Goal: Information Seeking & Learning: Find specific fact

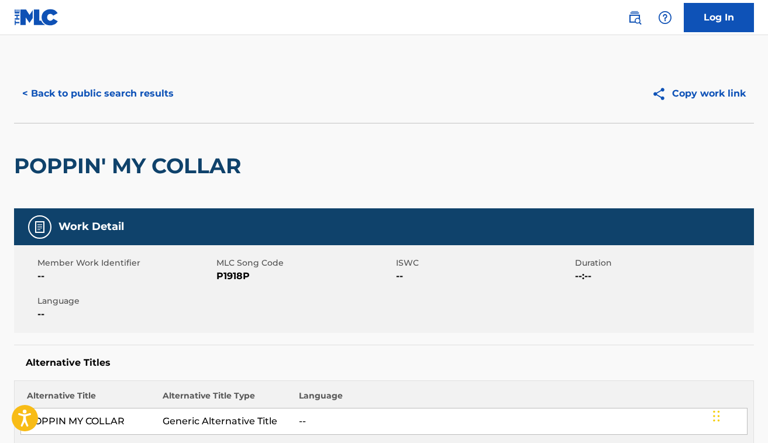
click at [95, 96] on button "< Back to public search results" at bounding box center [98, 93] width 168 height 29
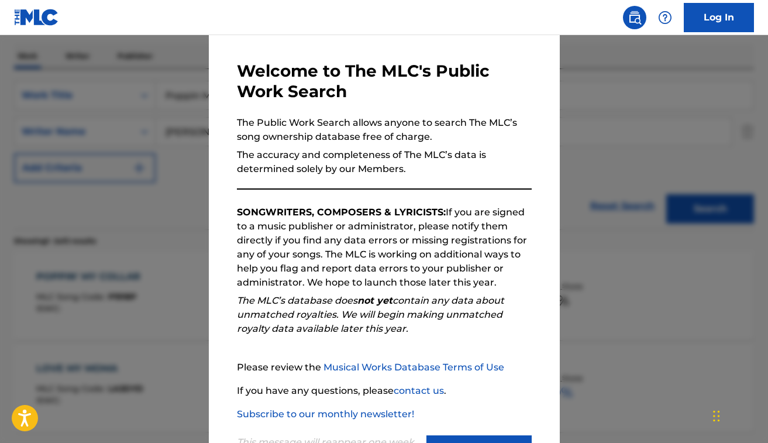
scroll to position [92, 0]
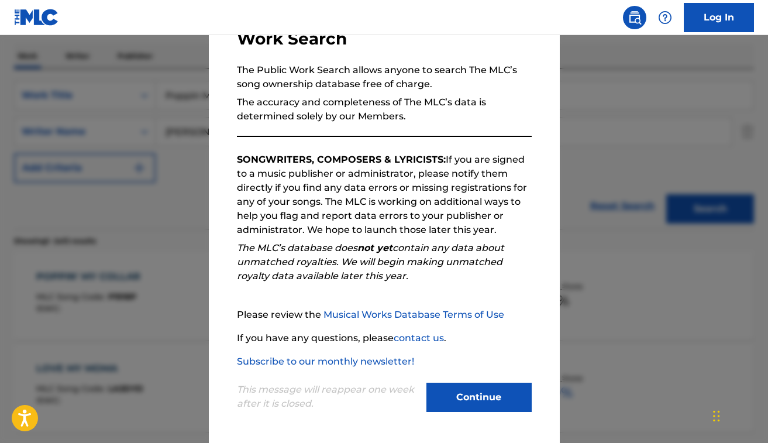
click at [446, 398] on button "Continue" at bounding box center [478, 396] width 105 height 29
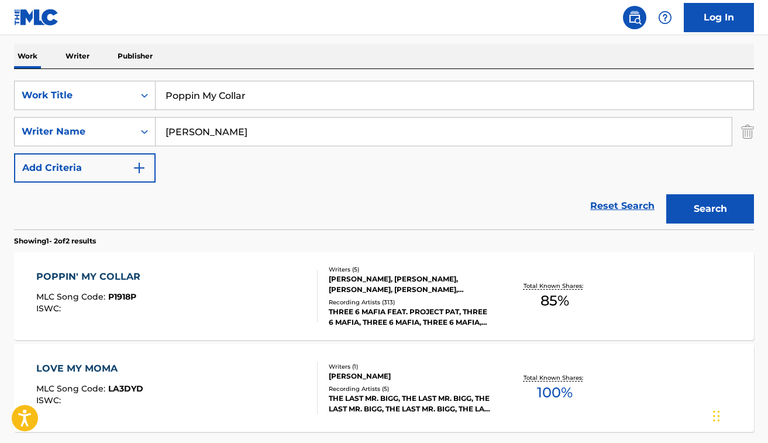
click at [293, 89] on input "Poppin My Collar" at bounding box center [455, 95] width 598 height 28
paste input "SPREAD THE OPPS"
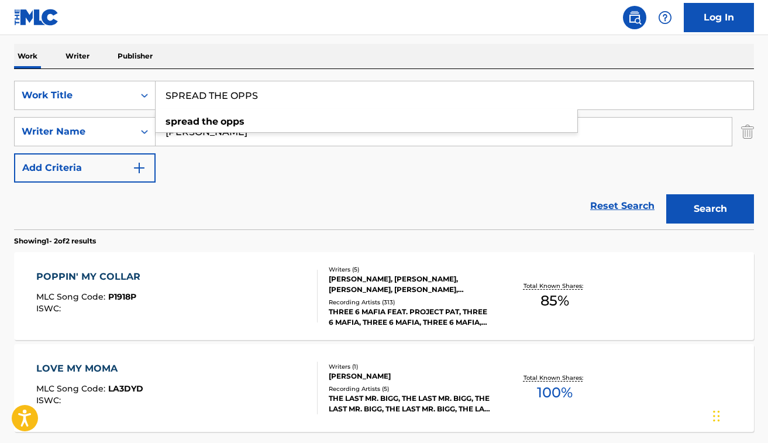
type input "SPREAD THE OPPS"
click at [265, 201] on div "Reset Search Search" at bounding box center [384, 205] width 740 height 47
click at [257, 143] on input "[PERSON_NAME]" at bounding box center [444, 132] width 576 height 28
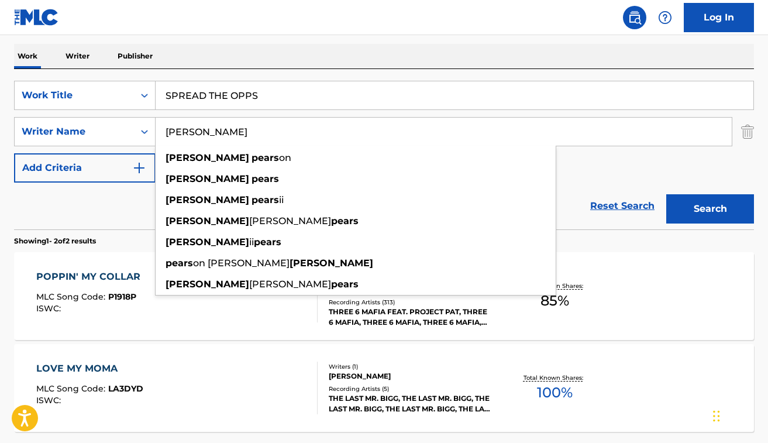
paste input "Sibomana"
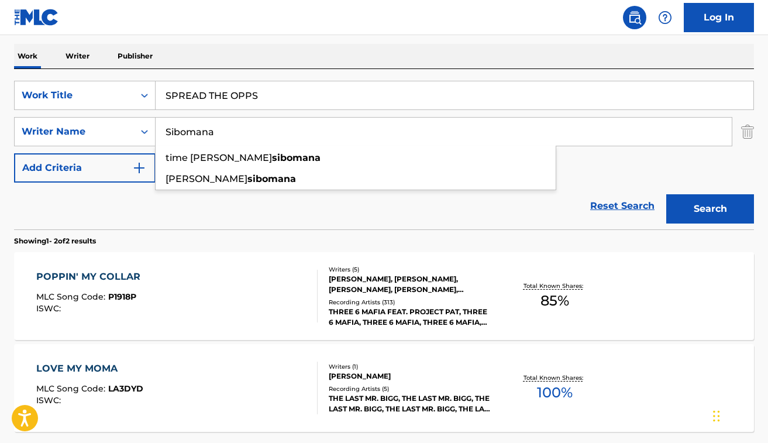
type input "Sibomana"
click at [666, 194] on button "Search" at bounding box center [710, 208] width 88 height 29
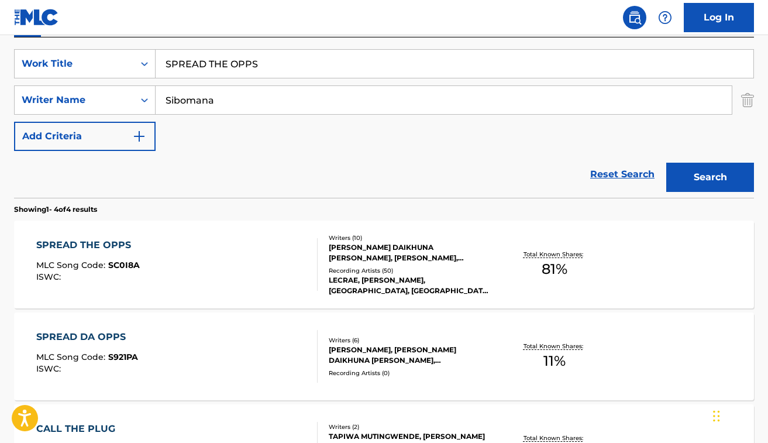
scroll to position [218, 0]
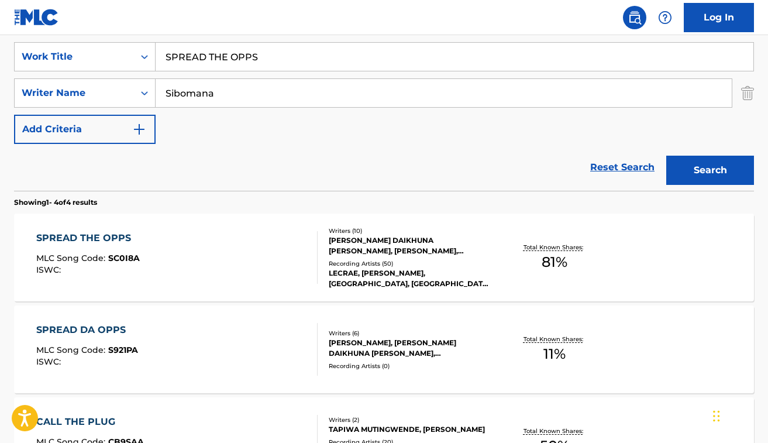
click at [391, 282] on div "LECRAE, [PERSON_NAME], [GEOGRAPHIC_DATA], [GEOGRAPHIC_DATA], [GEOGRAPHIC_DATA]" at bounding box center [411, 278] width 164 height 21
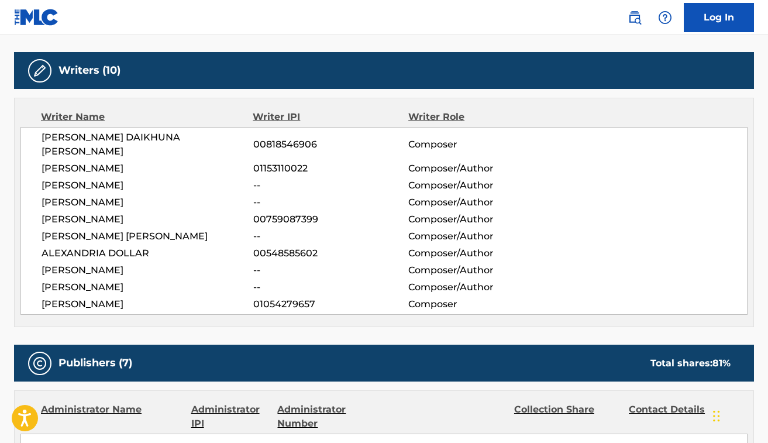
scroll to position [436, 0]
